Goal: Use online tool/utility: Utilize a website feature to perform a specific function

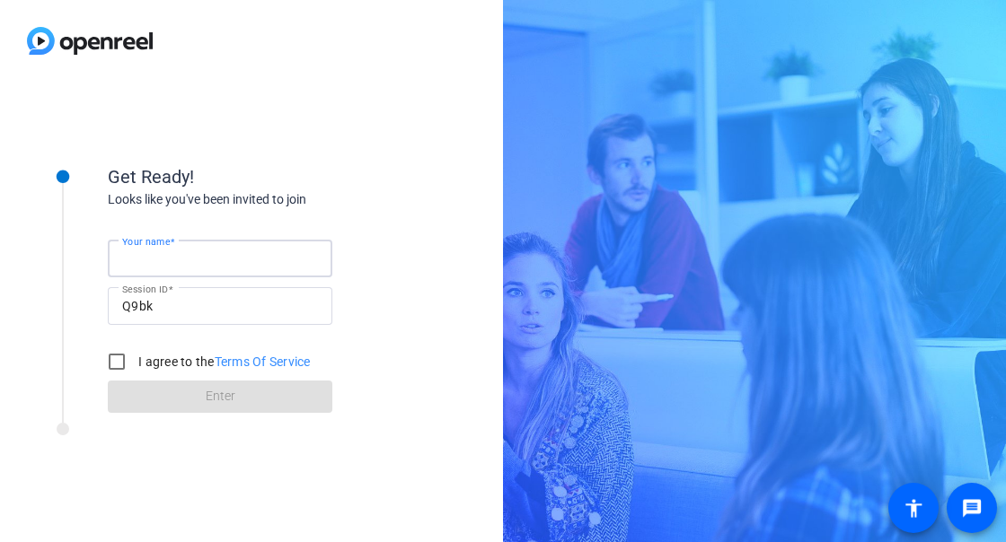
click at [230, 253] on input "Your name" at bounding box center [220, 259] width 196 height 22
type input "[PERSON_NAME]"
click at [121, 358] on input "I agree to the Terms Of Service" at bounding box center [117, 362] width 36 height 36
checkbox input "true"
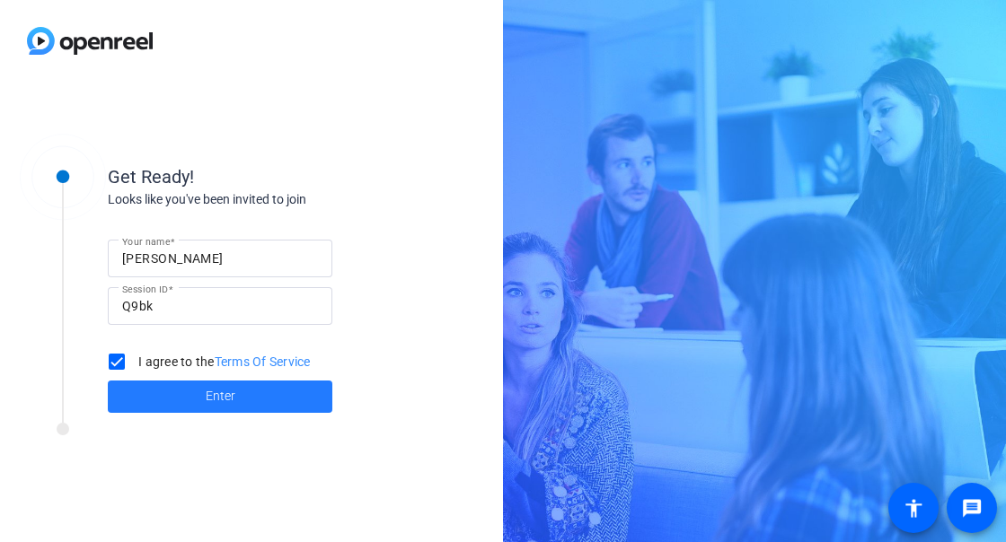
click at [196, 396] on span at bounding box center [220, 396] width 225 height 43
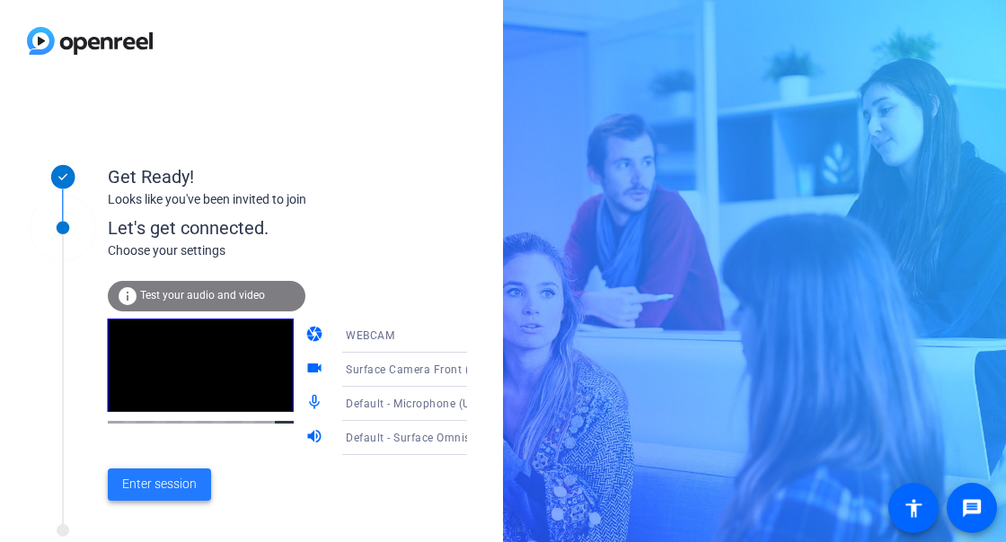
click at [140, 476] on span "Enter session" at bounding box center [159, 484] width 75 height 19
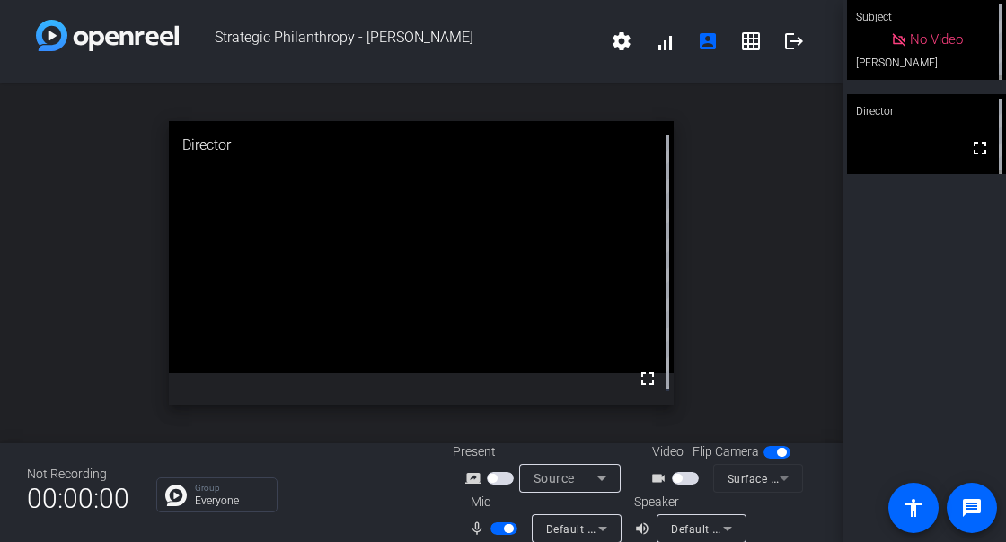
click at [897, 46] on div "No Video" at bounding box center [927, 40] width 72 height 21
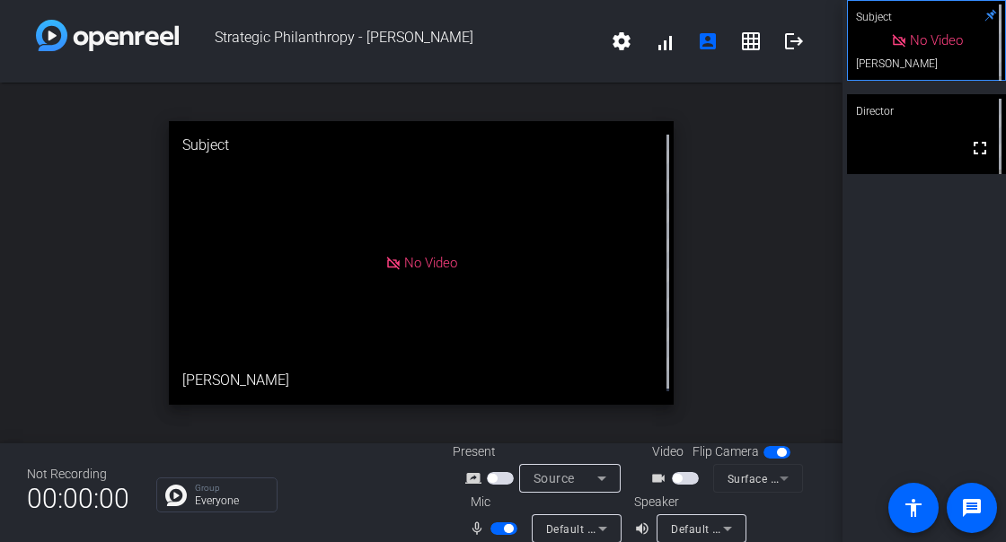
scroll to position [46, 0]
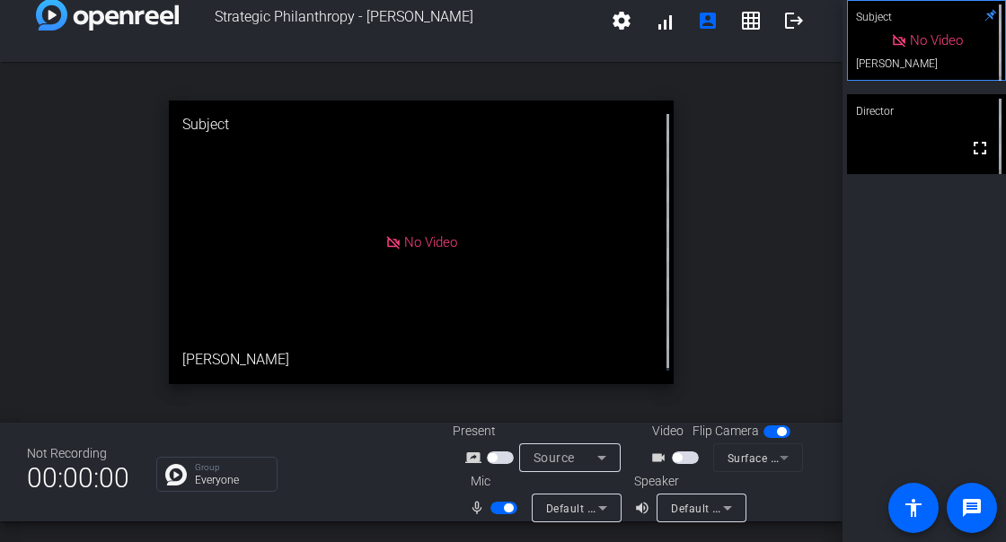
click at [652, 436] on span "Video" at bounding box center [667, 431] width 31 height 19
click at [713, 454] on mat-form-field "Surface Camera Front (045e:0990)" at bounding box center [758, 458] width 90 height 29
click at [672, 448] on mat-slide-toggle at bounding box center [687, 457] width 31 height 19
click at [672, 458] on span "button" at bounding box center [685, 458] width 27 height 13
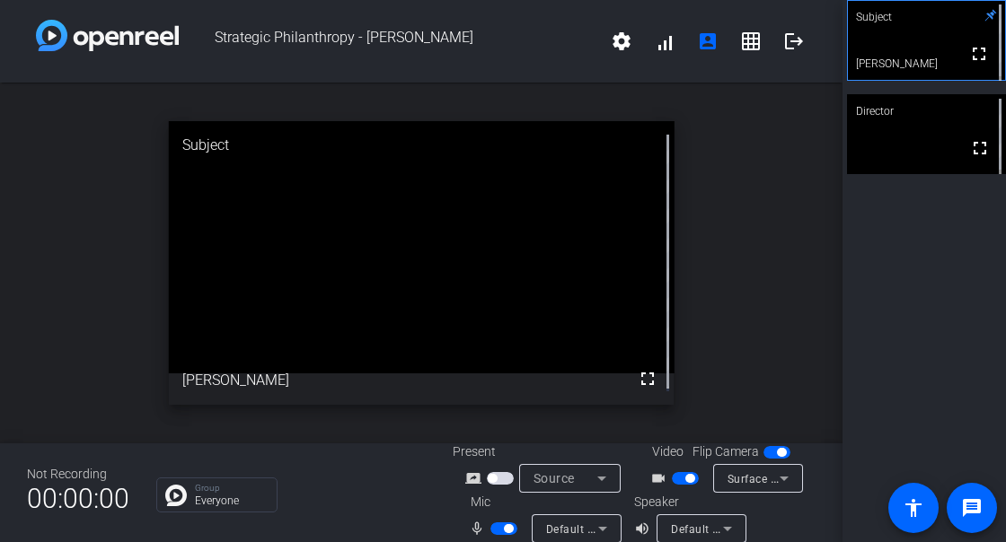
scroll to position [0, 0]
click at [740, 44] on mat-icon "grid_on" at bounding box center [751, 42] width 22 height 22
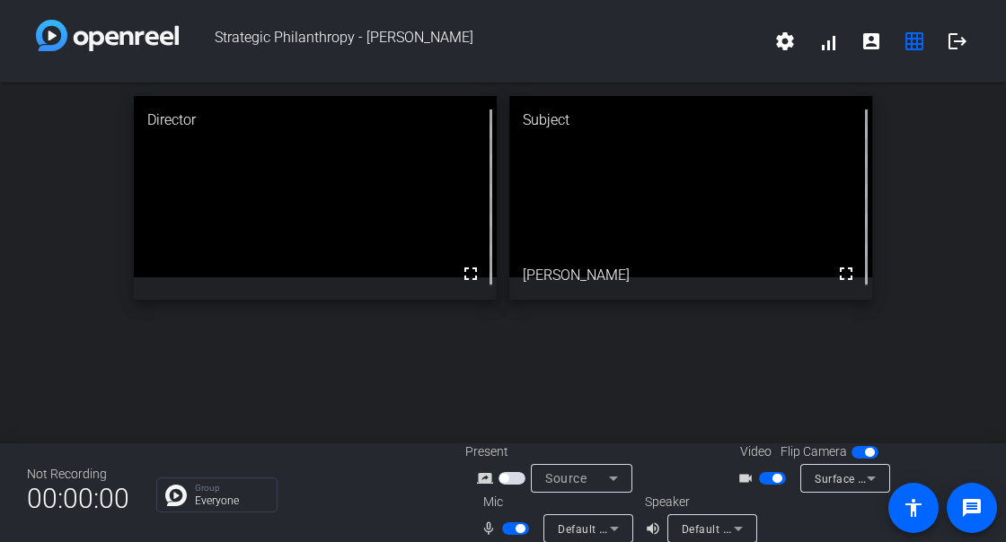
scroll to position [21, 0]
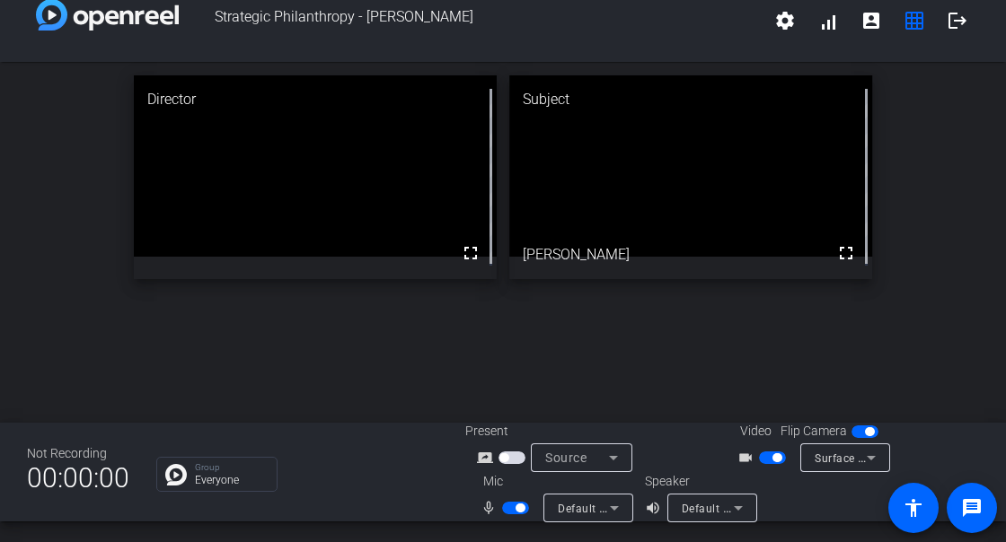
click at [612, 451] on icon at bounding box center [614, 458] width 22 height 22
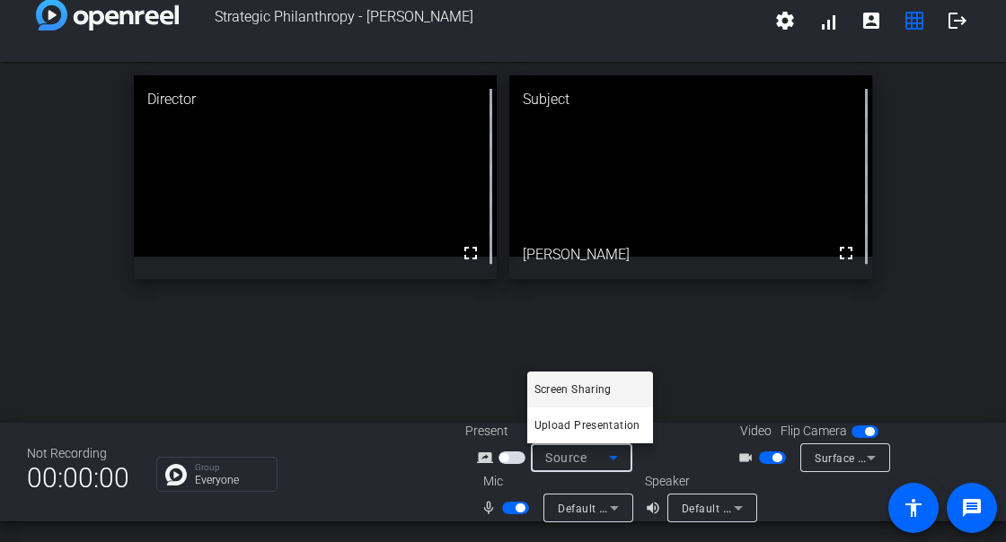
click at [578, 385] on span "Screen Sharing" at bounding box center [572, 390] width 77 height 22
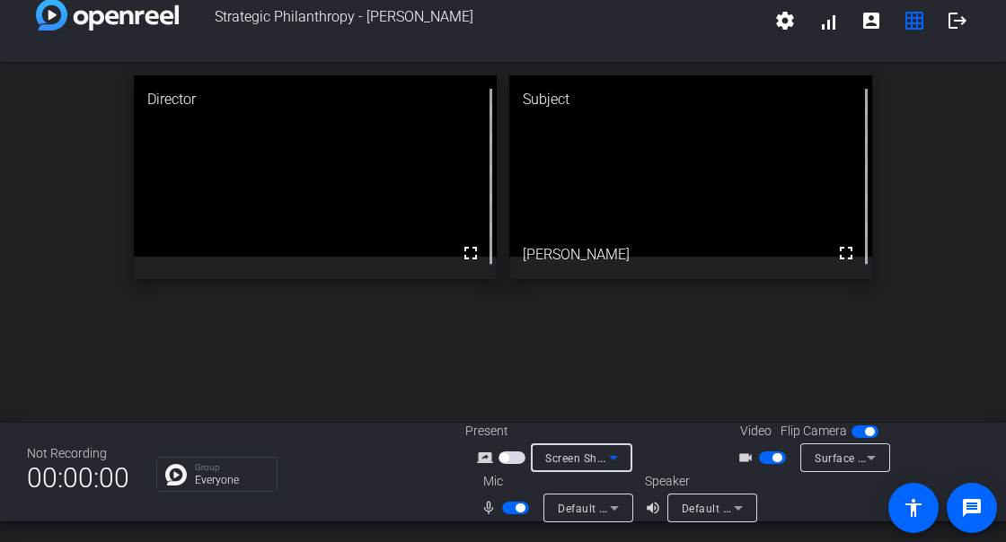
click at [617, 453] on icon at bounding box center [614, 458] width 22 height 22
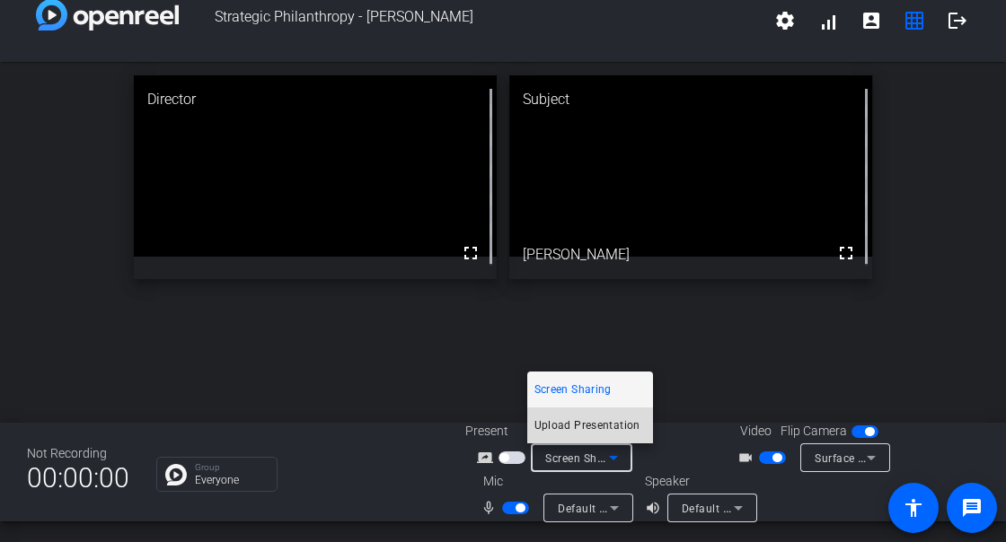
click at [595, 421] on span "Upload Presentation" at bounding box center [587, 426] width 106 height 22
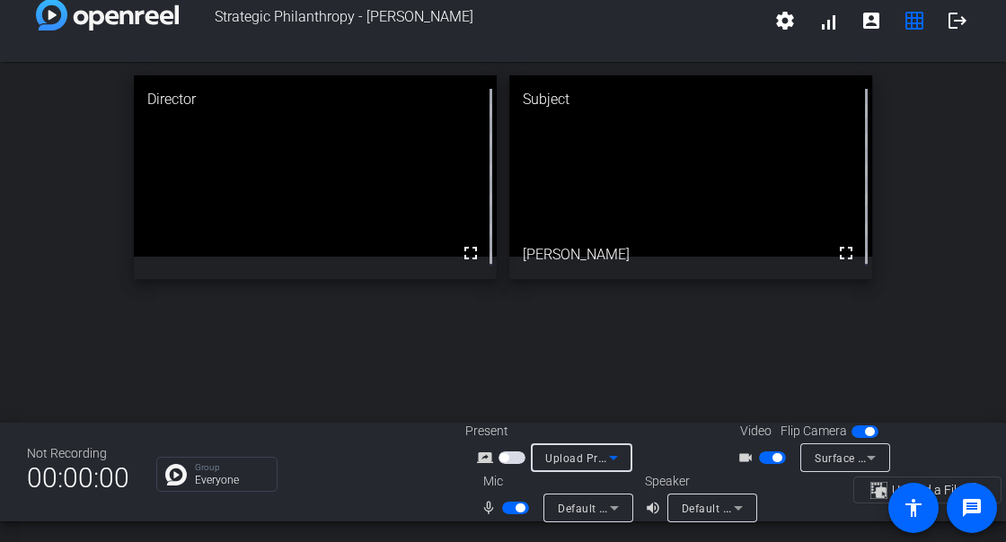
click at [609, 456] on icon at bounding box center [613, 458] width 9 height 4
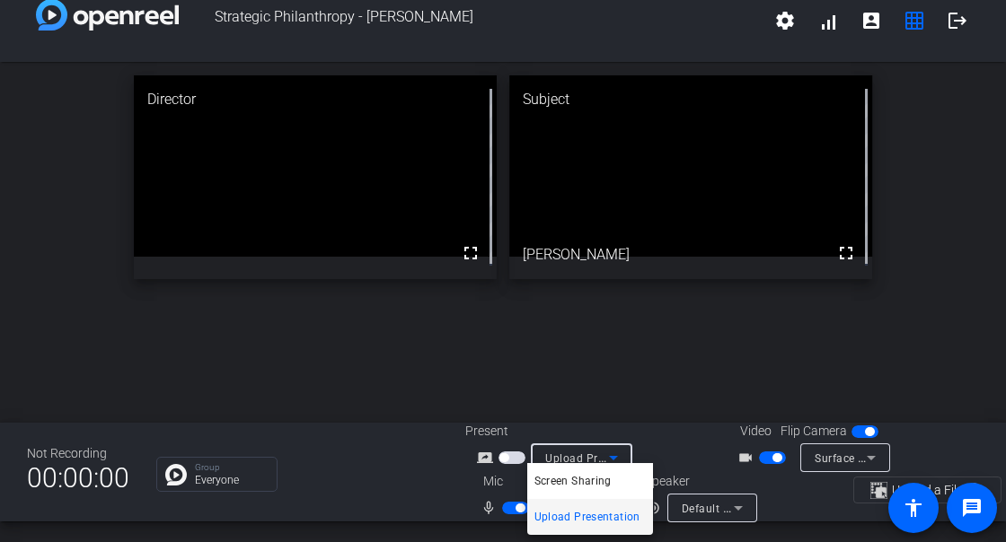
click at [568, 524] on span "Upload Presentation" at bounding box center [587, 518] width 106 height 22
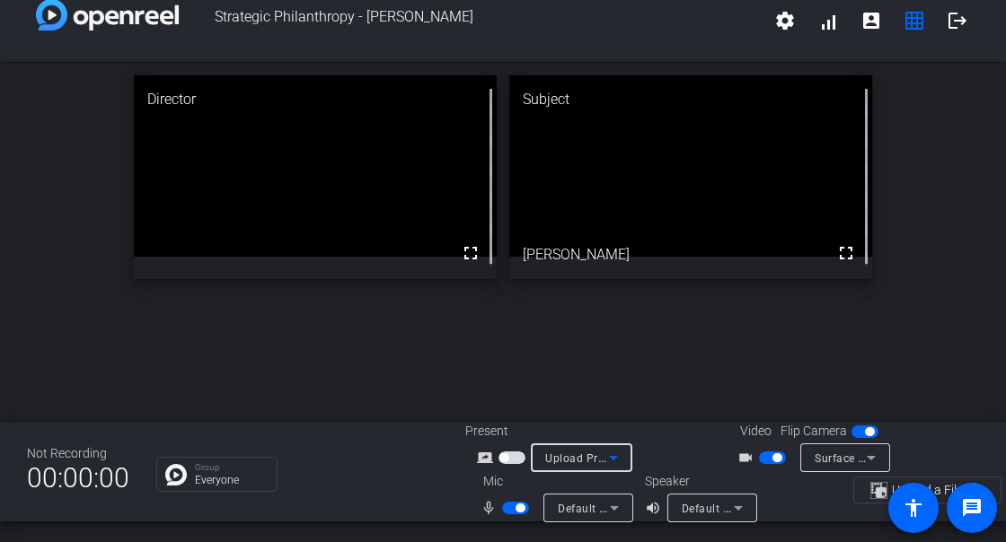
click at [480, 447] on mat-icon "screen_share_outline" at bounding box center [488, 458] width 22 height 22
click at [562, 451] on span "Upload Presentation" at bounding box center [599, 458] width 109 height 14
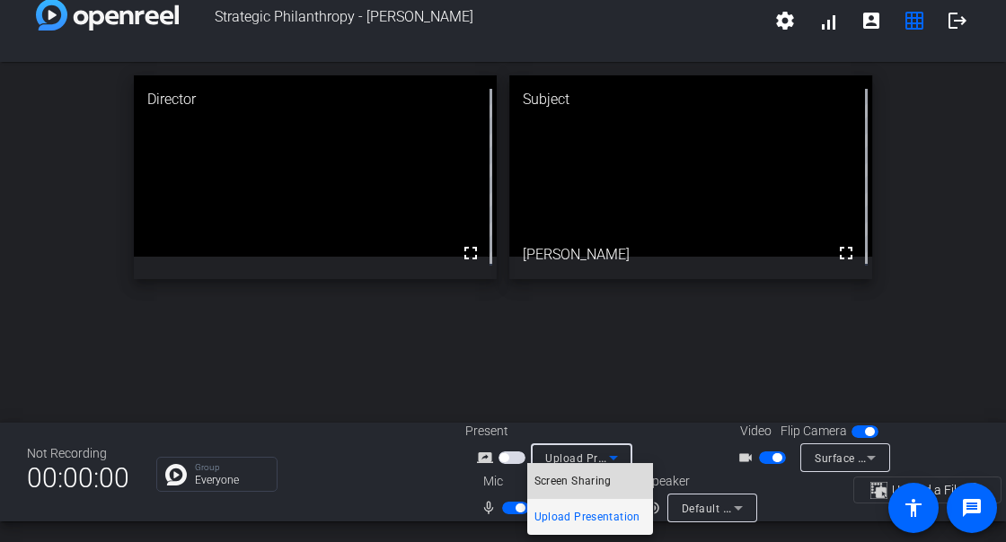
click at [586, 479] on span "Screen Sharing" at bounding box center [572, 482] width 77 height 22
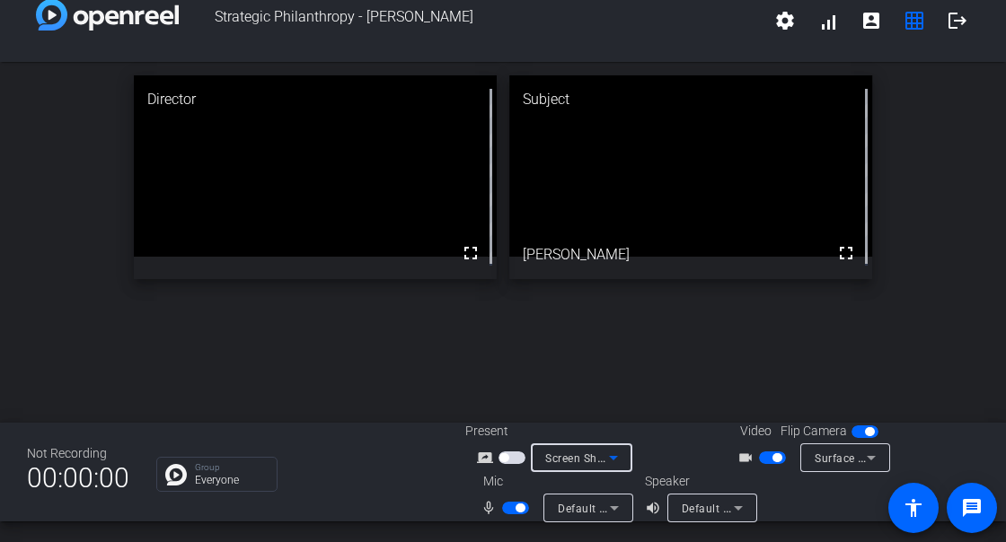
click at [613, 456] on icon at bounding box center [613, 458] width 9 height 4
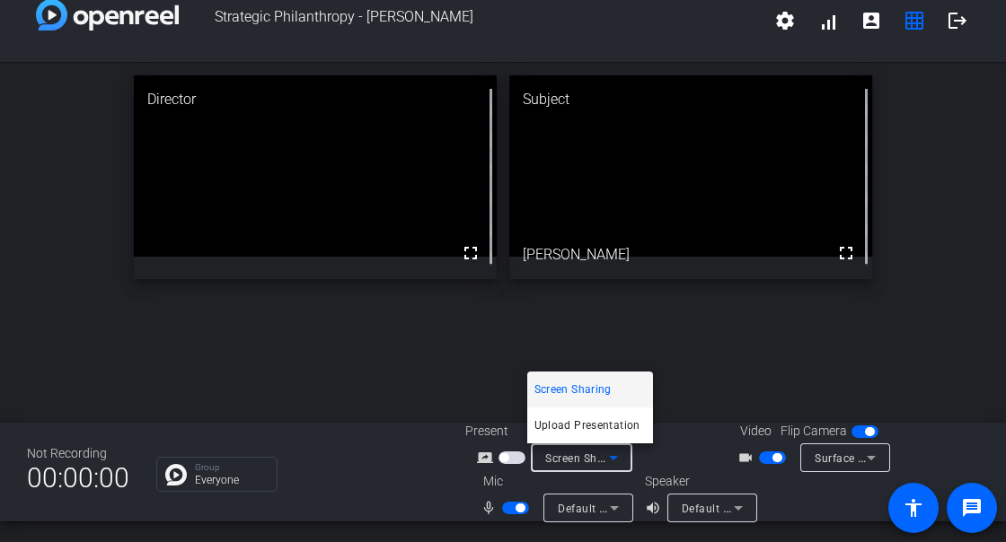
click at [584, 384] on span "Screen Sharing" at bounding box center [572, 390] width 77 height 22
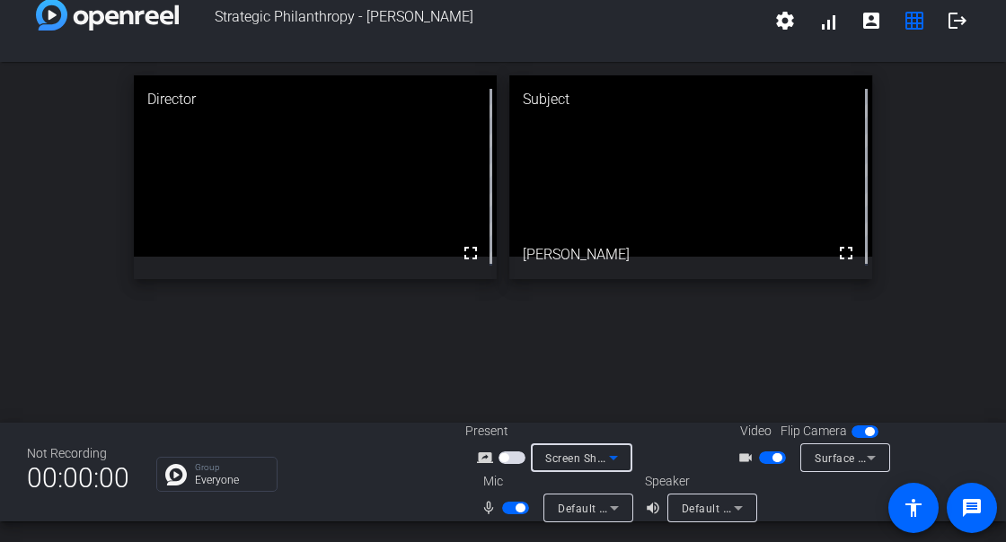
click at [507, 454] on span "button" at bounding box center [511, 458] width 27 height 13
click at [612, 447] on icon at bounding box center [614, 458] width 22 height 22
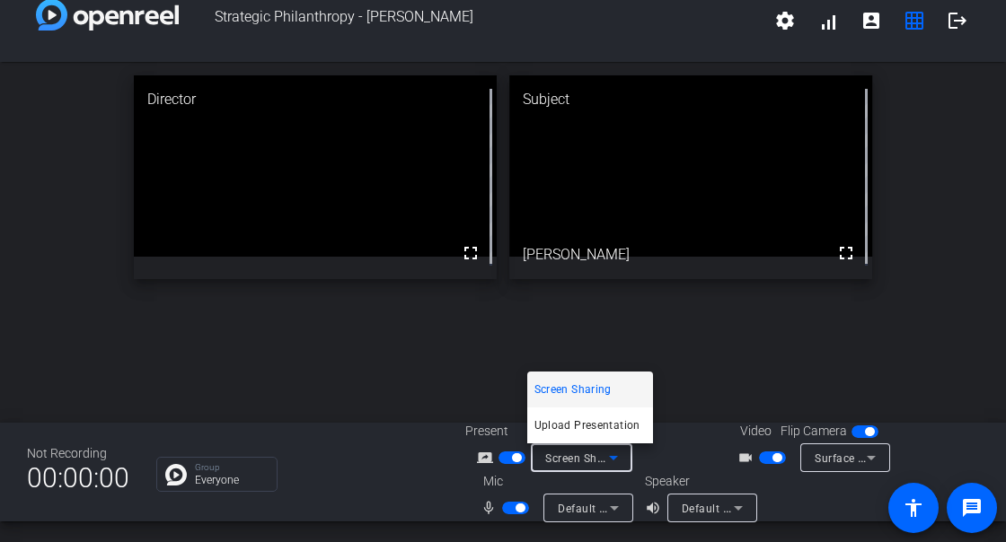
click at [592, 385] on span "Screen Sharing" at bounding box center [572, 390] width 77 height 22
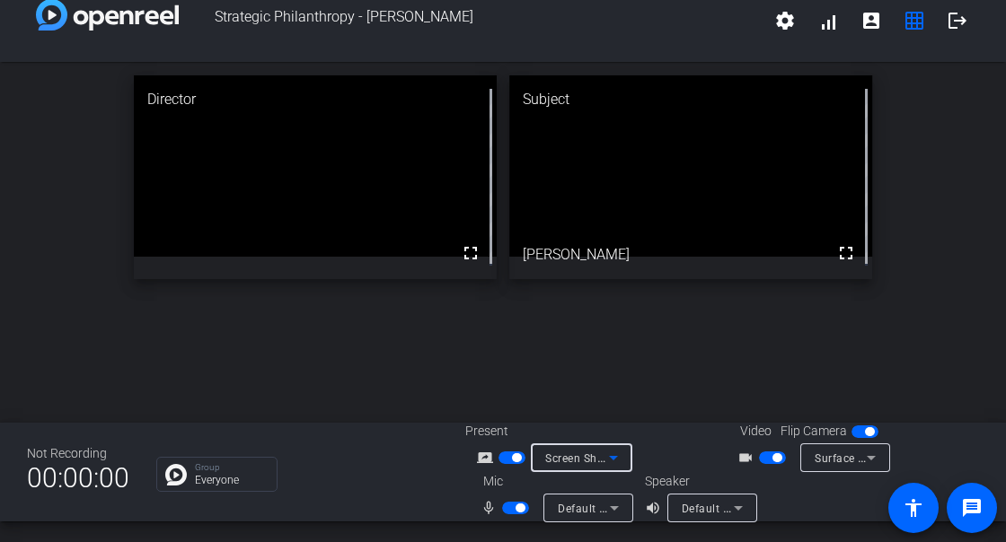
click at [477, 449] on mat-icon "screen_share_outline" at bounding box center [488, 458] width 22 height 22
click at [480, 460] on mat-icon "screen_share_outline" at bounding box center [488, 458] width 22 height 22
click at [483, 453] on mat-icon "screen_share_outline" at bounding box center [488, 458] width 22 height 22
click at [506, 460] on span "button" at bounding box center [511, 458] width 27 height 13
click at [480, 458] on mat-icon "screen_share_outline" at bounding box center [488, 458] width 22 height 22
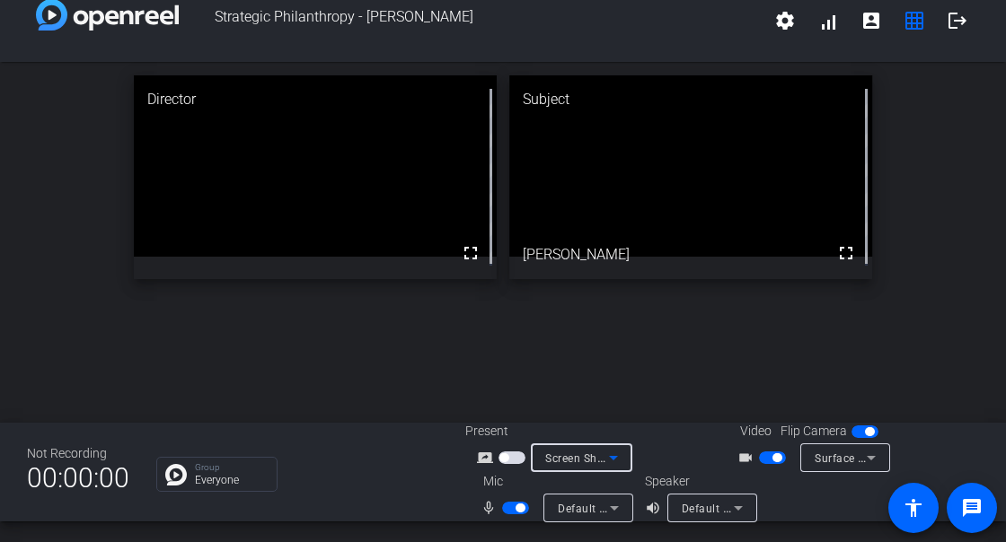
click at [581, 453] on span "Screen Sharing" at bounding box center [584, 458] width 79 height 14
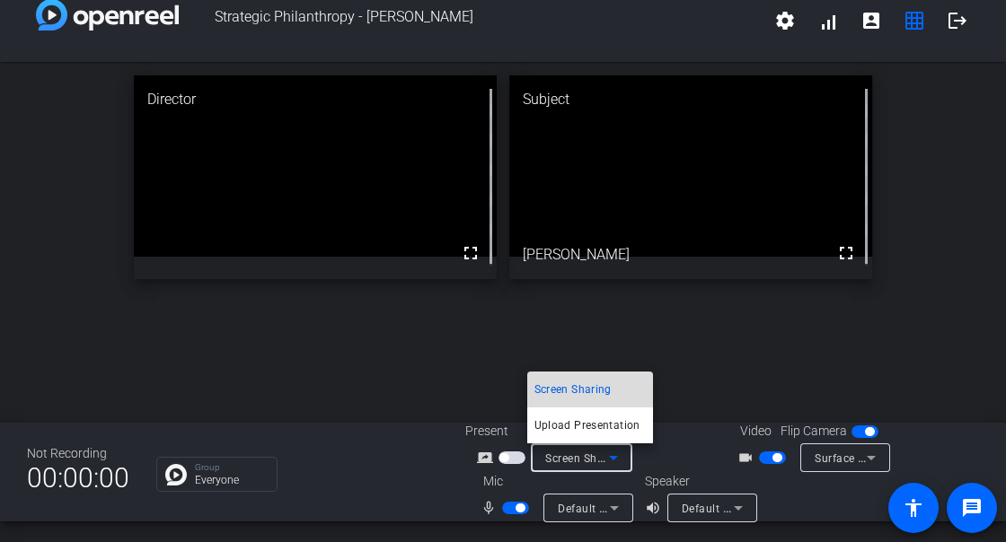
click at [581, 391] on span "Screen Sharing" at bounding box center [572, 390] width 77 height 22
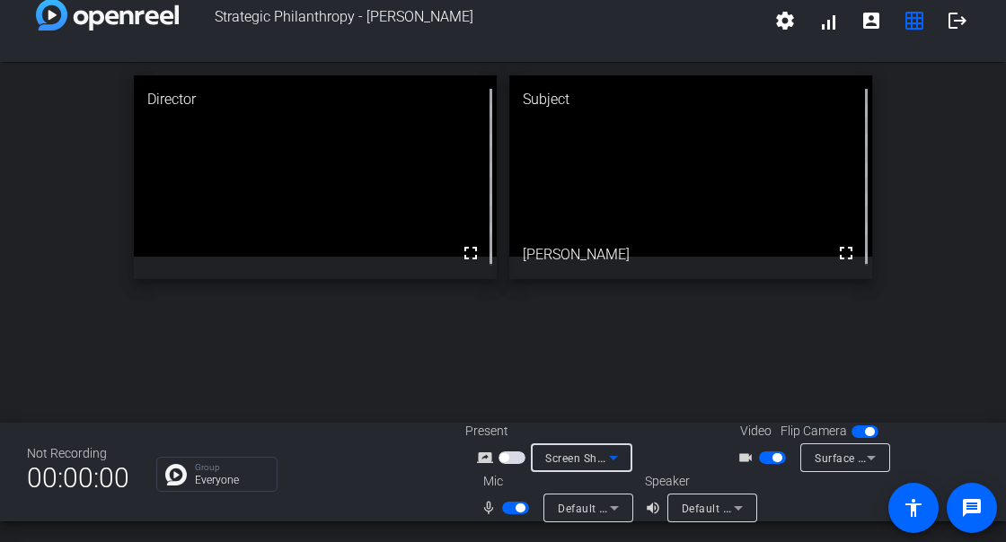
click at [612, 457] on icon at bounding box center [613, 458] width 9 height 4
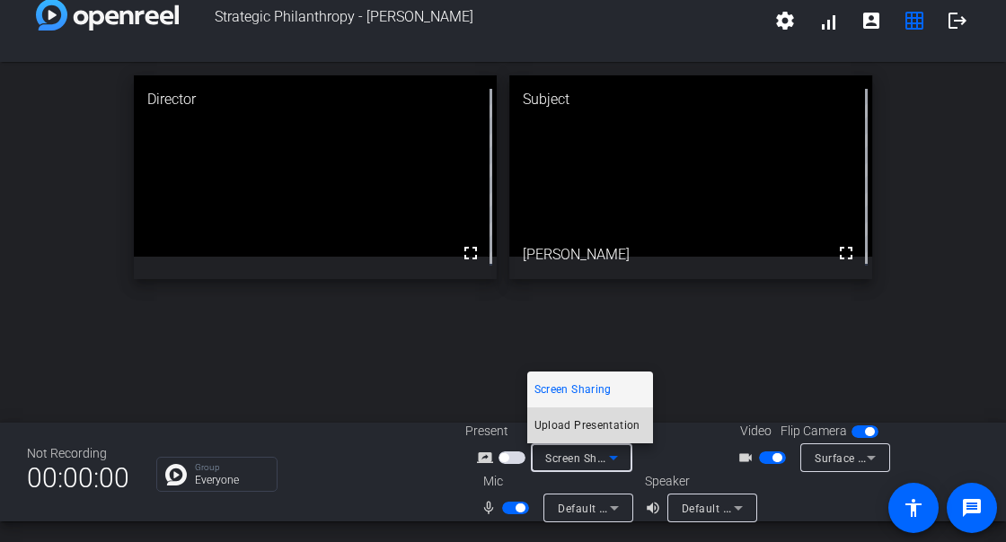
click at [563, 427] on span "Upload Presentation" at bounding box center [587, 426] width 106 height 22
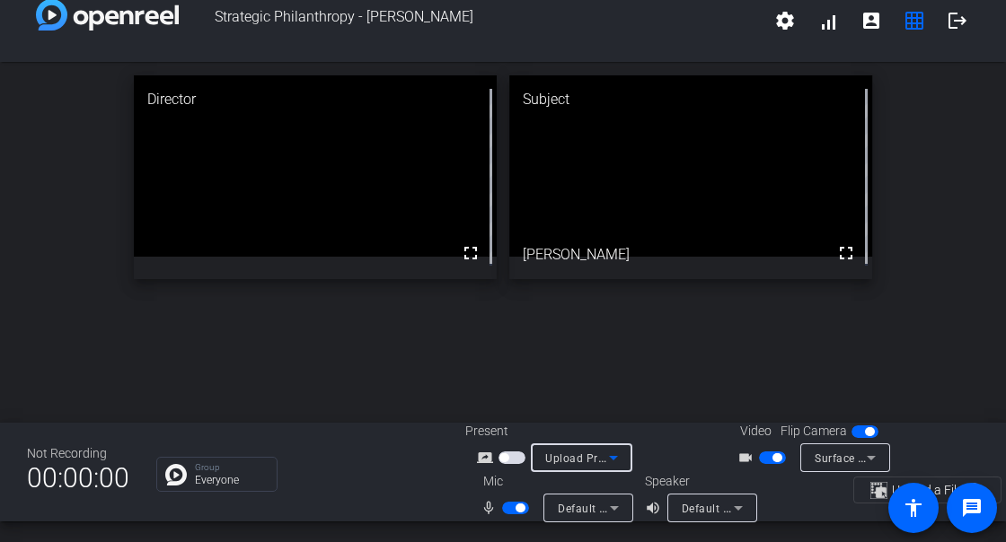
click at [545, 451] on span "Upload Presentation" at bounding box center [599, 458] width 109 height 14
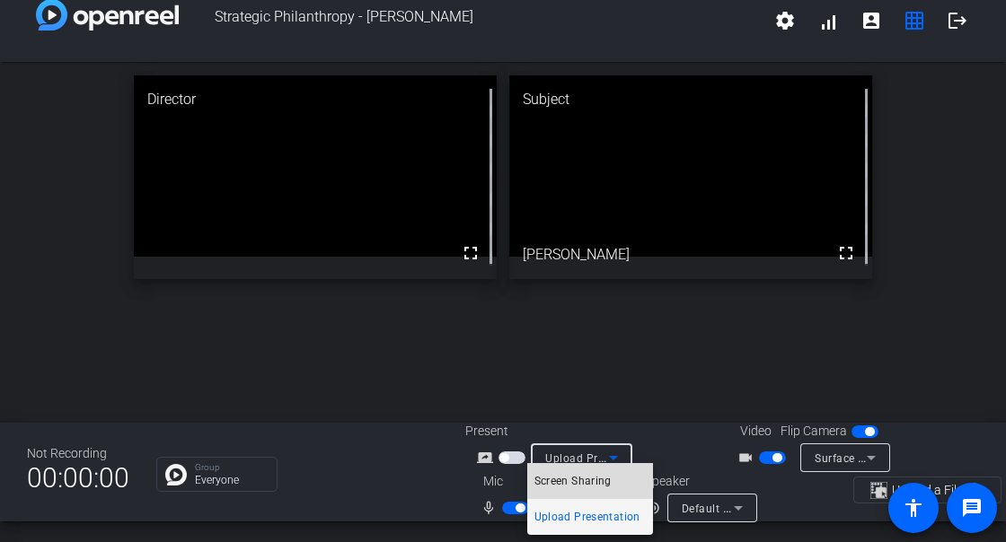
click at [549, 472] on span "Screen Sharing" at bounding box center [572, 482] width 77 height 22
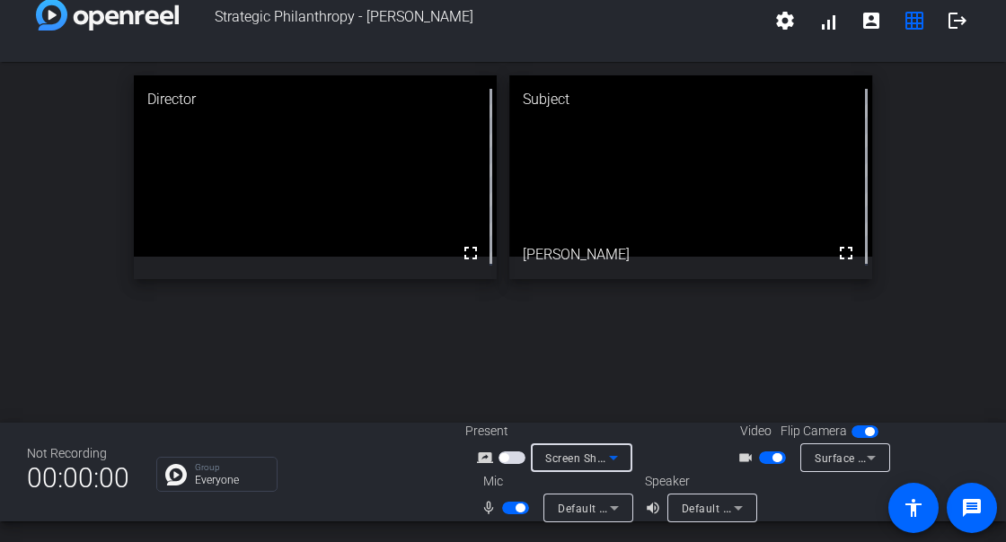
click at [573, 461] on span "Screen Sharing" at bounding box center [584, 458] width 79 height 14
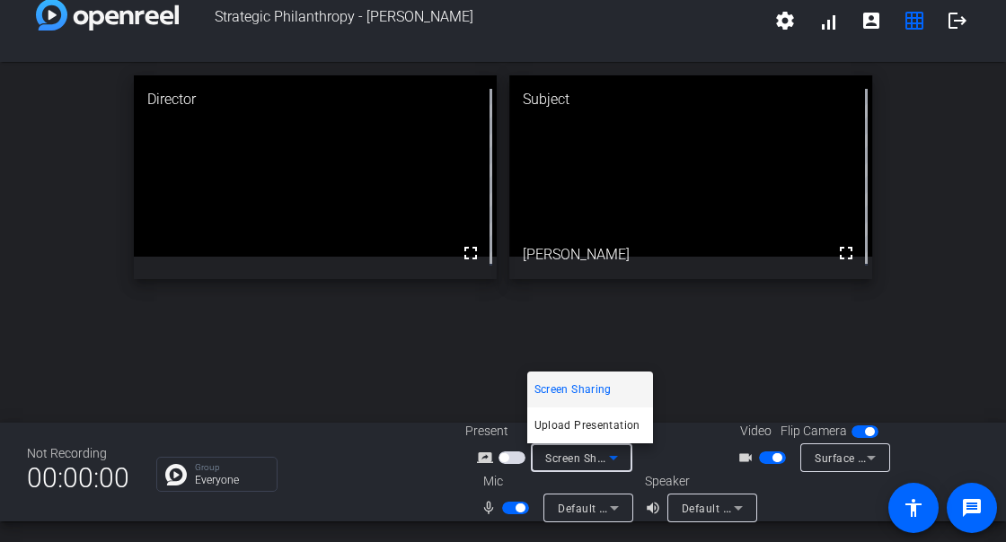
click at [579, 390] on span "Screen Sharing" at bounding box center [572, 390] width 77 height 22
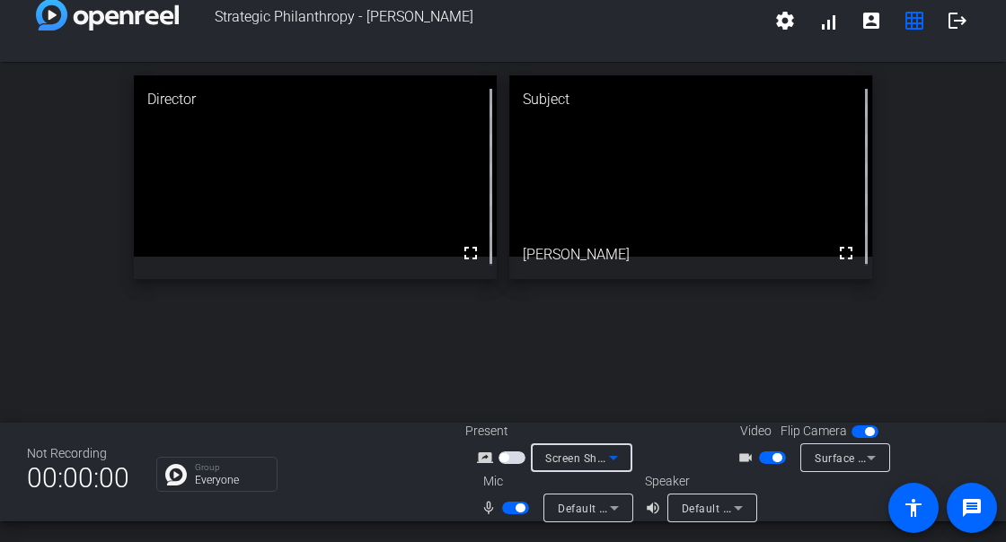
click at [504, 456] on span "button" at bounding box center [503, 458] width 9 height 9
click at [615, 457] on icon at bounding box center [614, 458] width 22 height 22
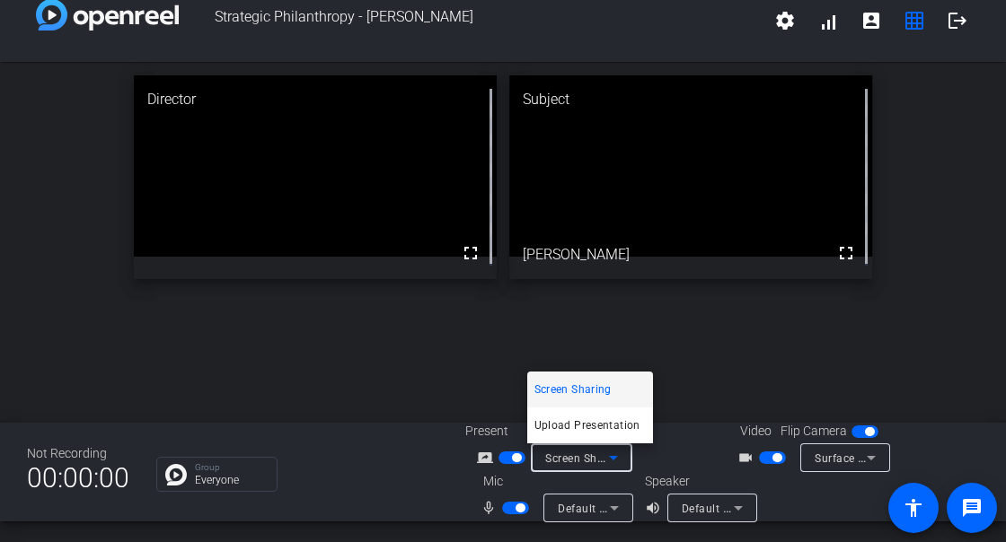
click at [591, 389] on span "Screen Sharing" at bounding box center [572, 390] width 77 height 22
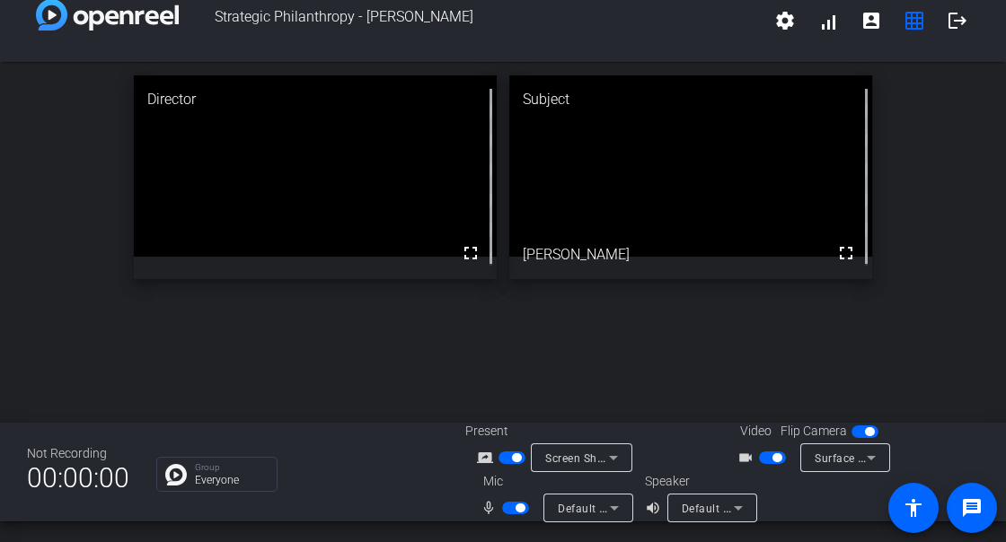
click at [500, 459] on span "button" at bounding box center [511, 458] width 27 height 13
click at [611, 456] on icon at bounding box center [614, 458] width 22 height 22
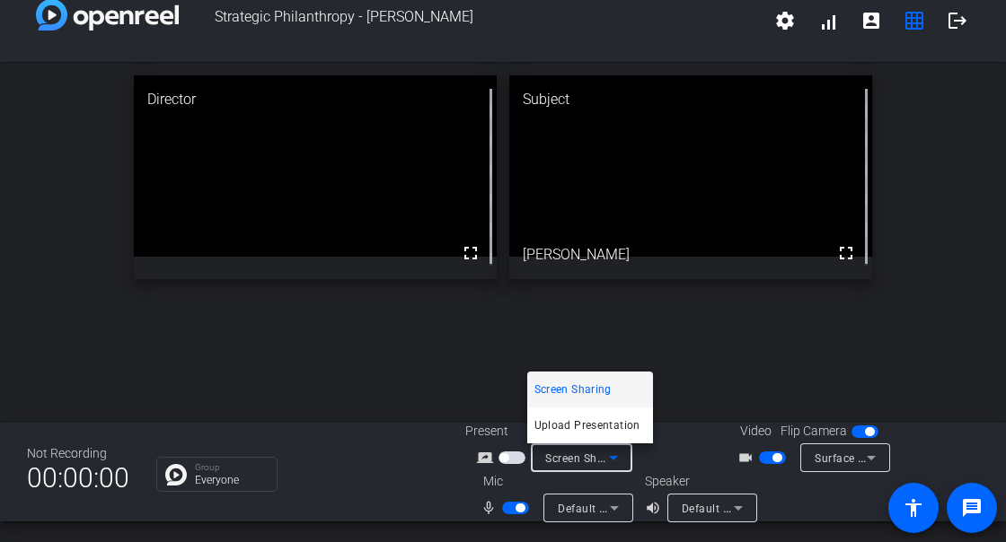
click at [579, 390] on span "Screen Sharing" at bounding box center [572, 390] width 77 height 22
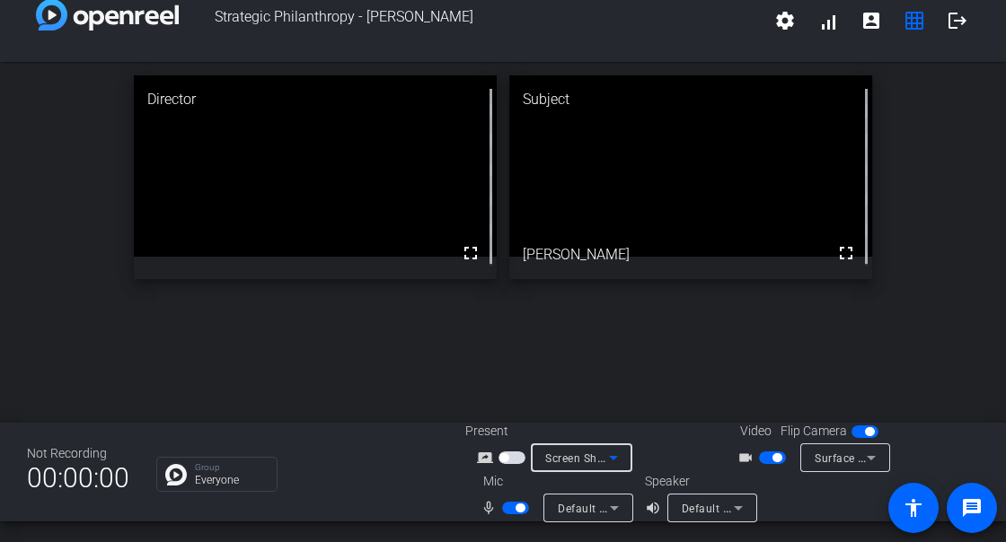
click at [503, 456] on span "button" at bounding box center [503, 458] width 9 height 9
click at [498, 453] on span "button" at bounding box center [511, 458] width 27 height 13
click at [505, 454] on span "button" at bounding box center [511, 458] width 27 height 13
drag, startPoint x: 612, startPoint y: 502, endPoint x: 503, endPoint y: 502, distance: 108.7
click at [503, 502] on span "button" at bounding box center [515, 508] width 27 height 13
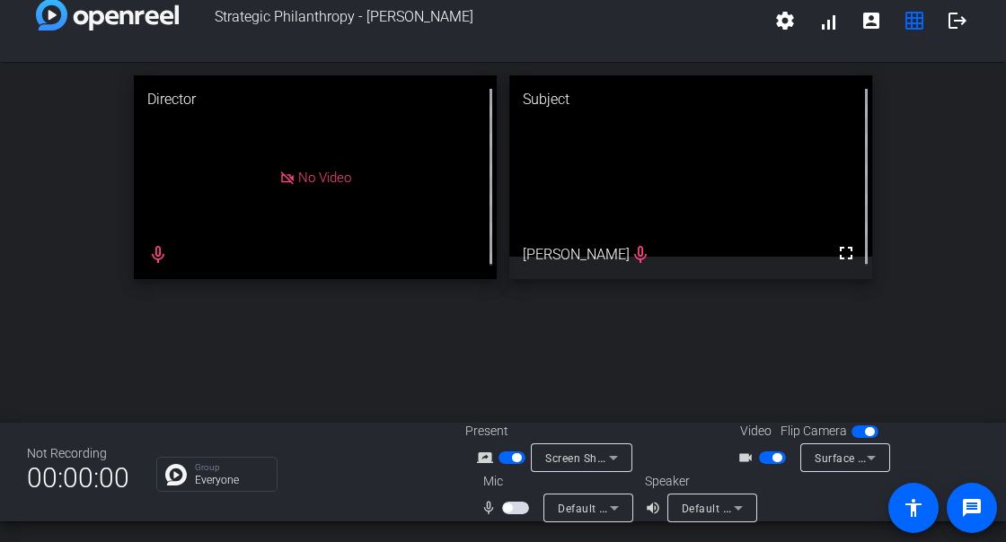
click at [638, 498] on div "mic_none Default - Microphone (USB Advanced Audio Device)" at bounding box center [555, 508] width 180 height 29
click at [646, 510] on mat-icon "volume_up" at bounding box center [656, 509] width 22 height 22
click at [759, 448] on mat-slide-toggle at bounding box center [774, 457] width 31 height 19
click at [759, 452] on span "button" at bounding box center [772, 458] width 27 height 13
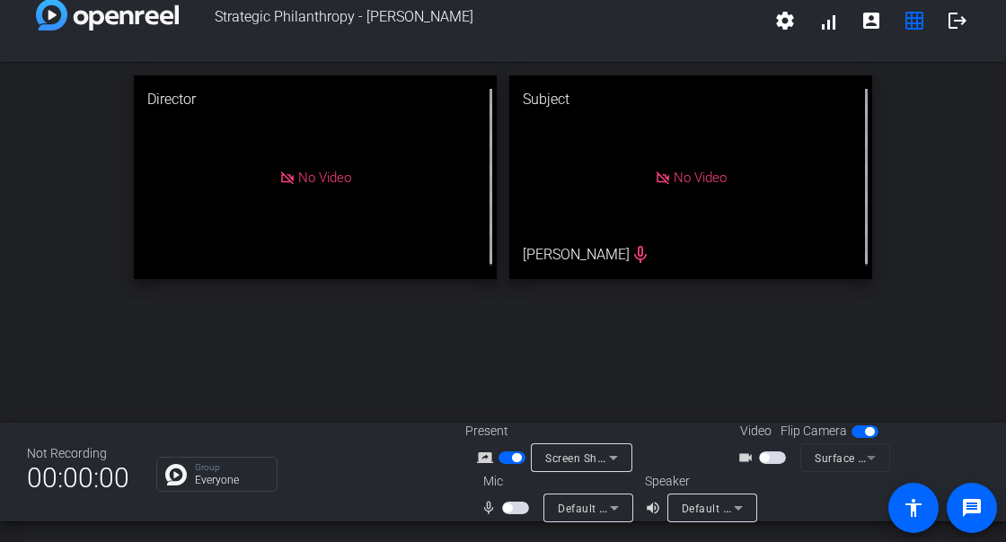
click at [520, 504] on span "button" at bounding box center [515, 508] width 27 height 13
